Goal: Information Seeking & Learning: Understand process/instructions

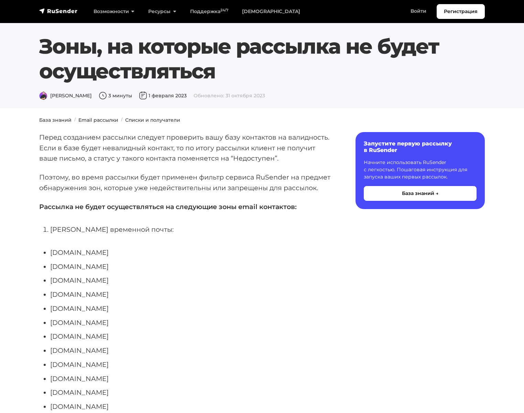
click at [262, 191] on p "Поэтому, во время рассылки будет применен фильтр сервиса RuSender на предмет об…" at bounding box center [186, 182] width 294 height 21
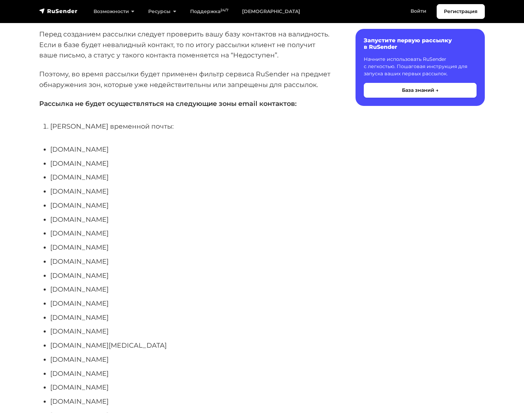
drag, startPoint x: 0, startPoint y: 0, endPoint x: 288, endPoint y: 196, distance: 348.3
click at [288, 196] on li "[DOMAIN_NAME]" at bounding box center [191, 191] width 283 height 11
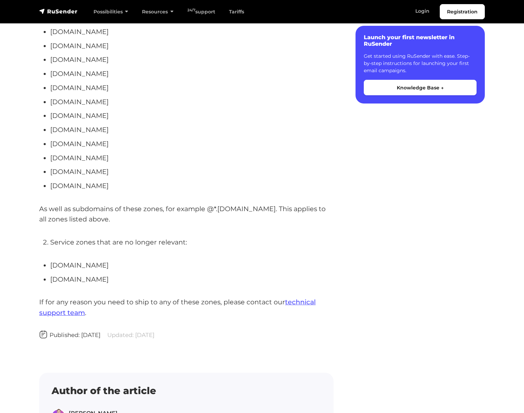
scroll to position [2029, 0]
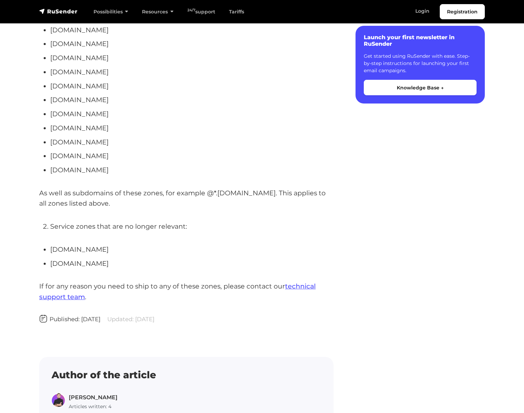
click at [203, 208] on p "As well as subdomains of these zones, for example @*.[DOMAIN_NAME]. This applie…" at bounding box center [186, 198] width 294 height 21
